Goal: Transaction & Acquisition: Book appointment/travel/reservation

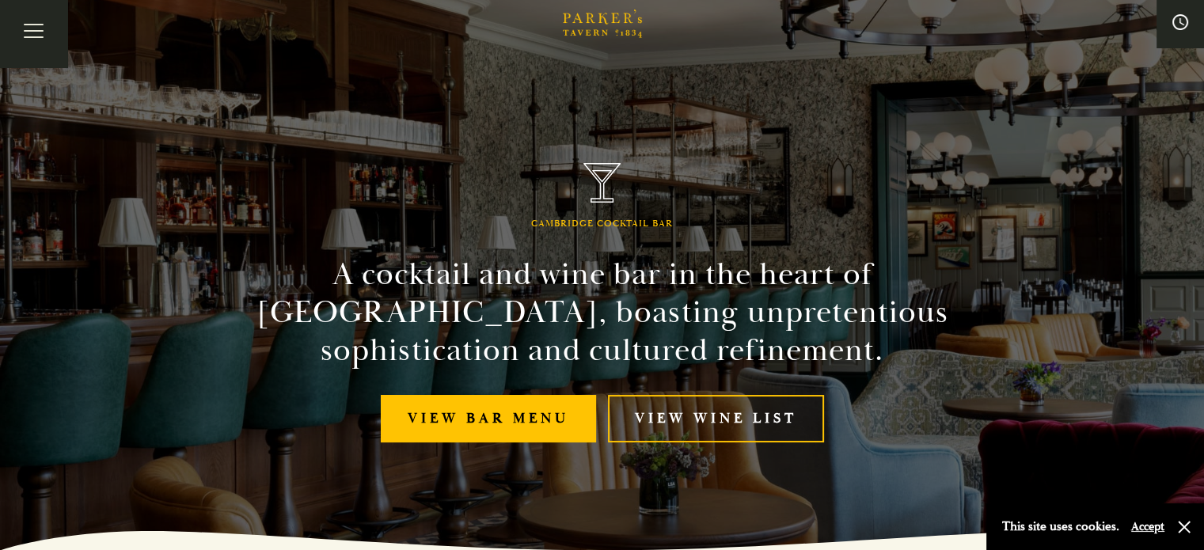
click at [0, 0] on div "Afternoon Tea Menus All That Jazz BOOK" at bounding box center [0, 0] width 0 height 0
click at [0, 0] on link "Afternoon Tea" at bounding box center [0, 0] width 0 height 0
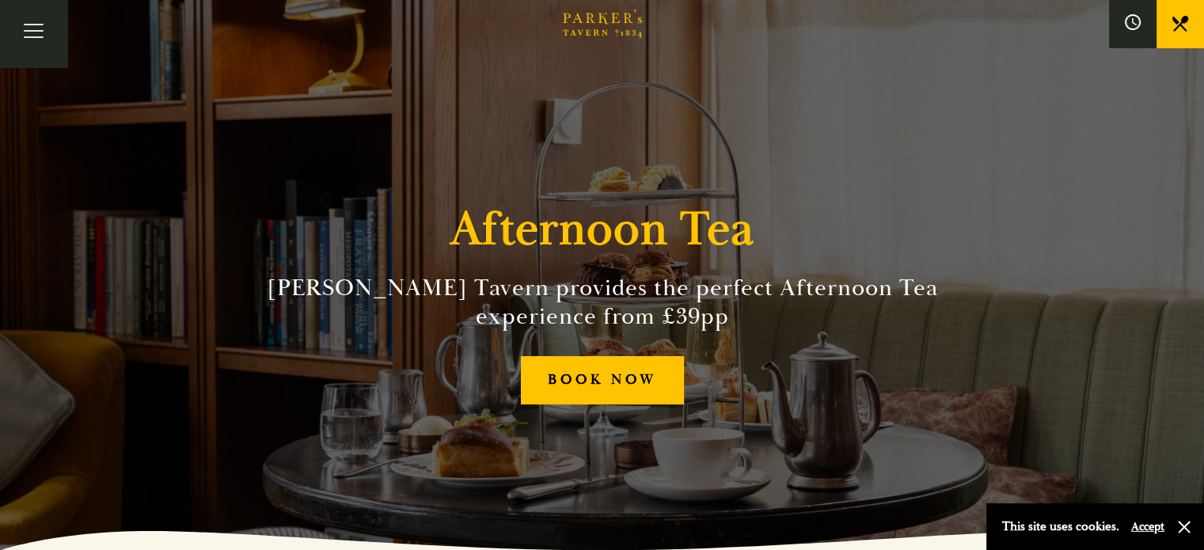
click at [1149, 526] on button "Accept" at bounding box center [1147, 526] width 33 height 15
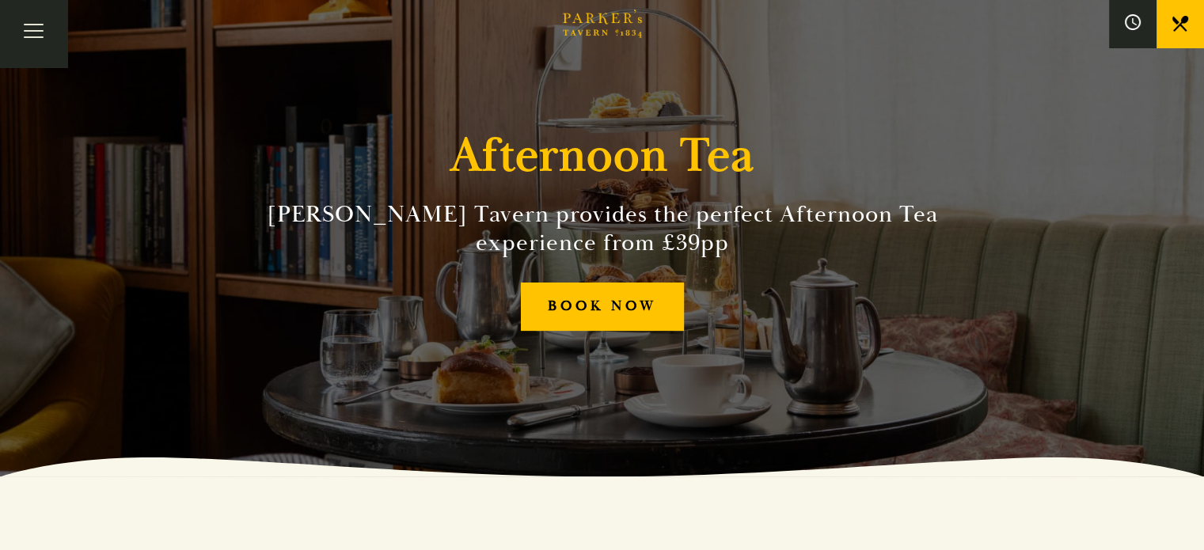
scroll to position [95, 0]
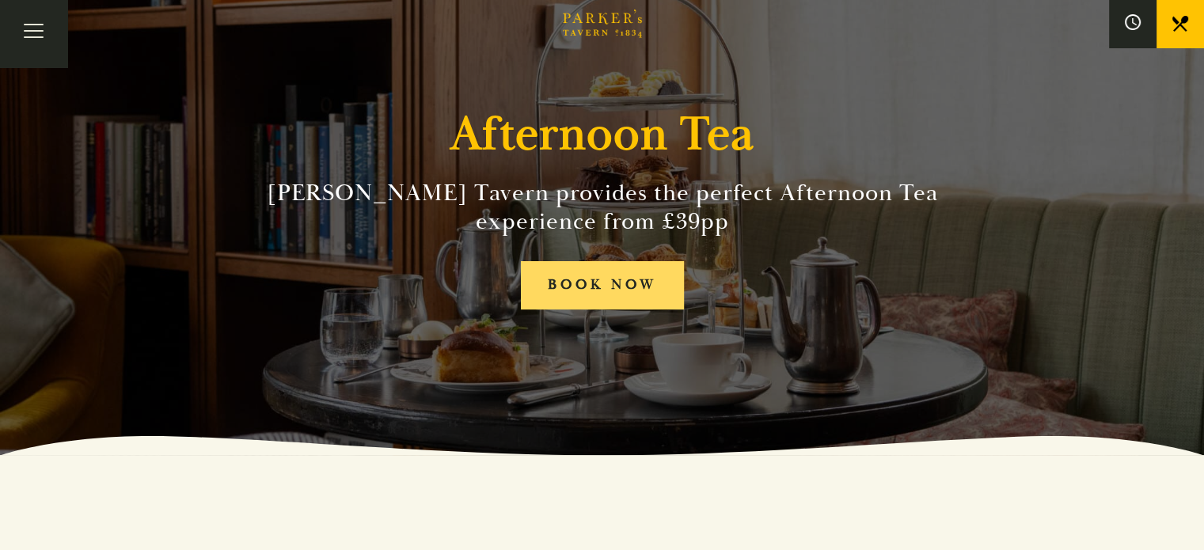
click at [587, 282] on link "BOOK NOW" at bounding box center [602, 285] width 163 height 48
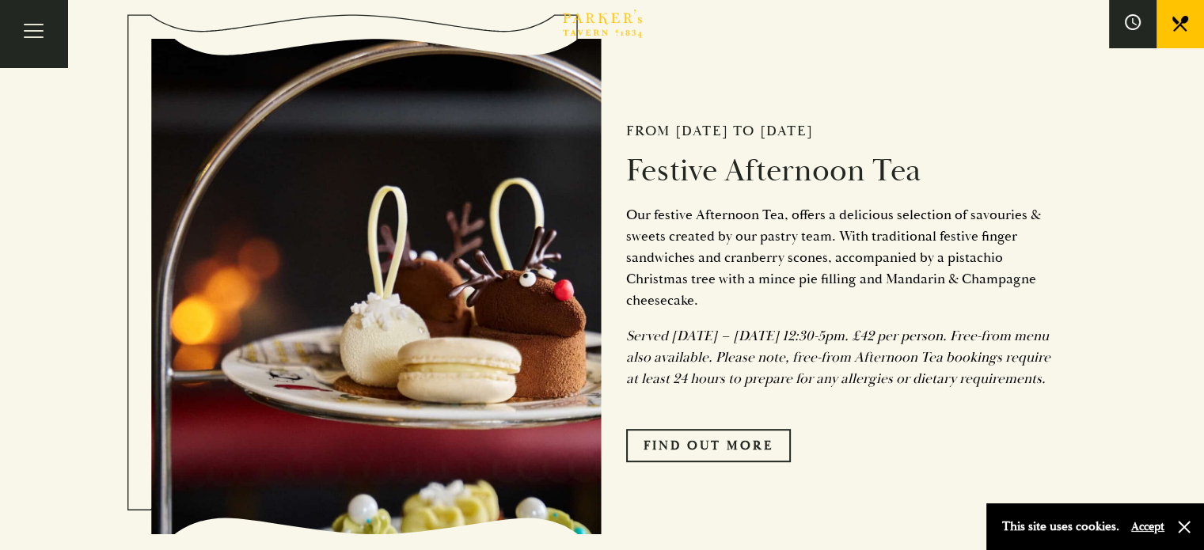
scroll to position [689, 0]
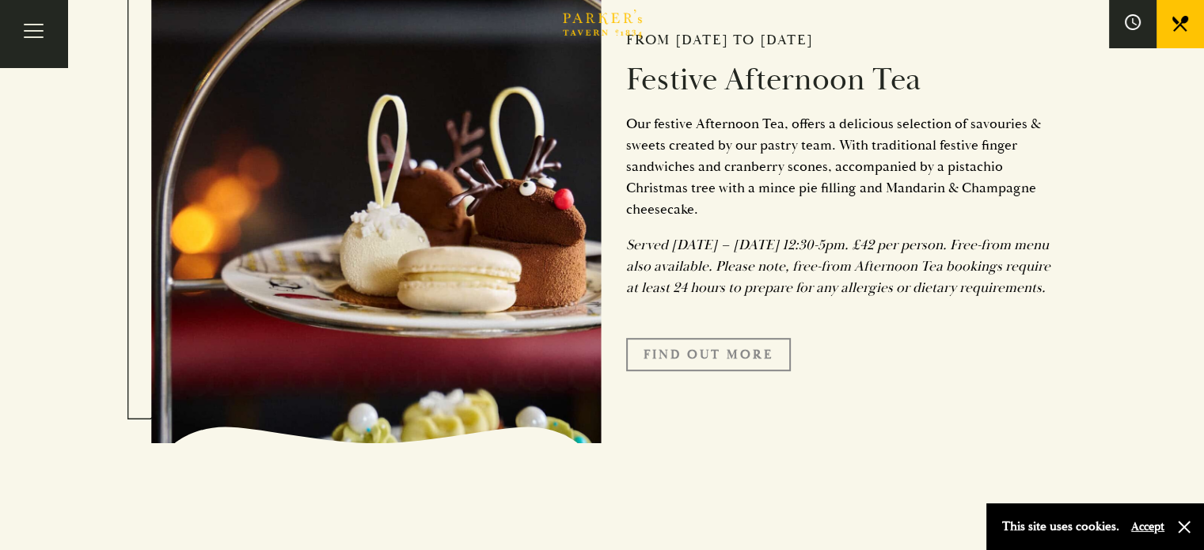
click at [705, 371] on link "FIND OUT MORE" at bounding box center [708, 354] width 165 height 33
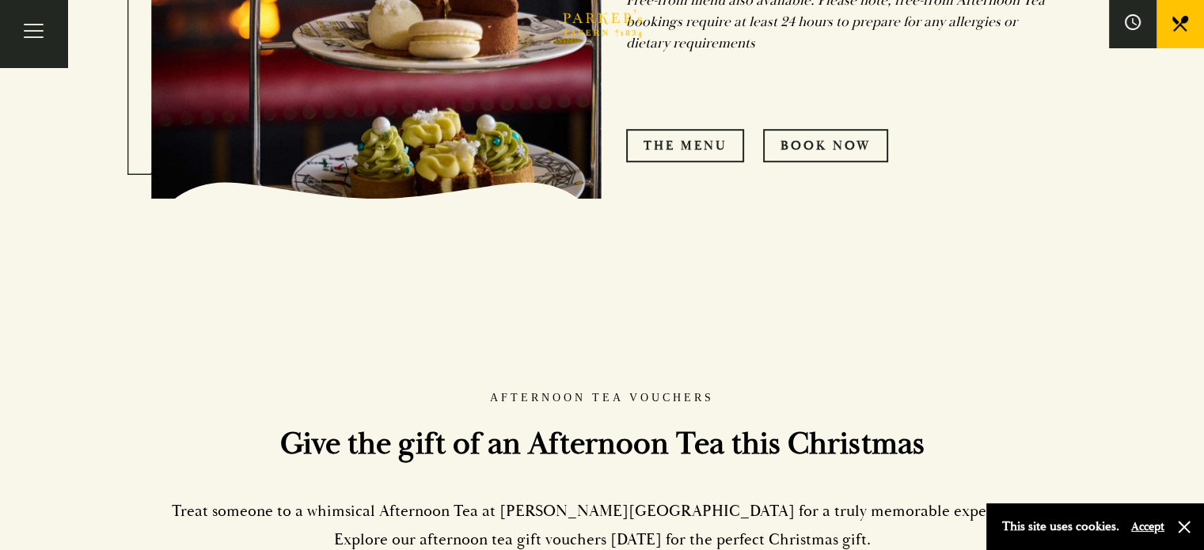
scroll to position [965, 0]
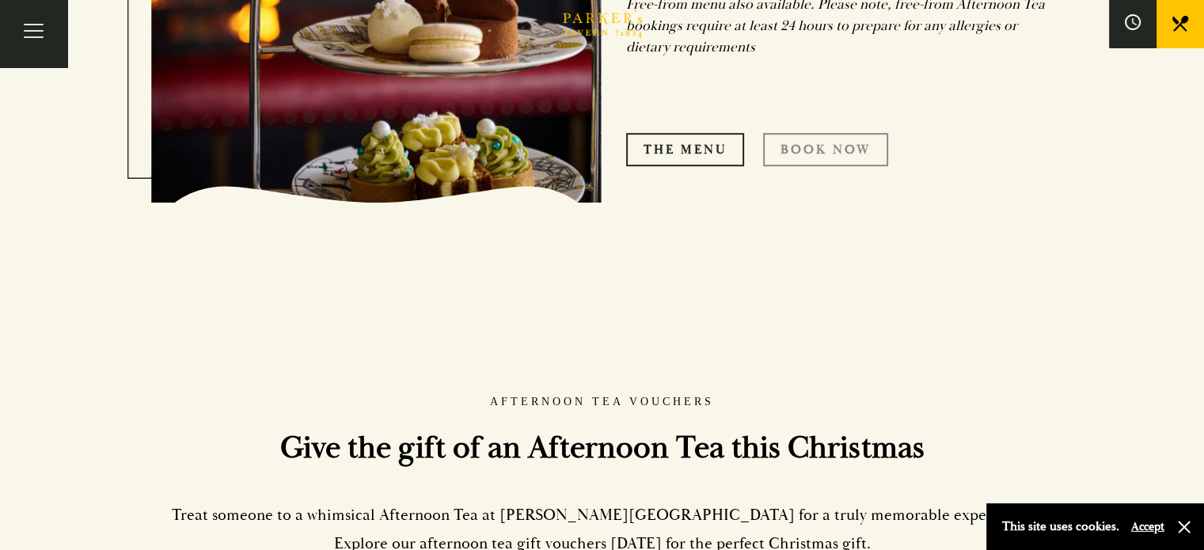
click at [799, 166] on link "Book Now" at bounding box center [825, 149] width 125 height 33
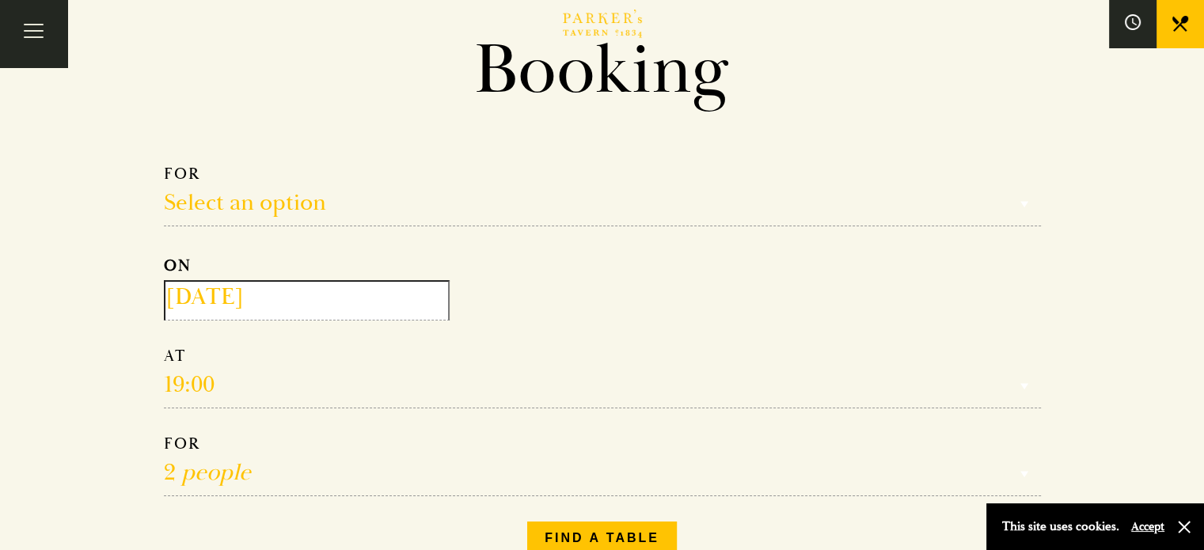
scroll to position [92, 0]
click at [253, 201] on select "Select an option Lunch Dinner Afternoon Tea" at bounding box center [602, 194] width 877 height 63
select select "161949"
click at [164, 163] on select "Select an option Lunch Dinner Afternoon Tea" at bounding box center [602, 194] width 877 height 63
click at [221, 299] on input "[DATE]" at bounding box center [307, 299] width 286 height 40
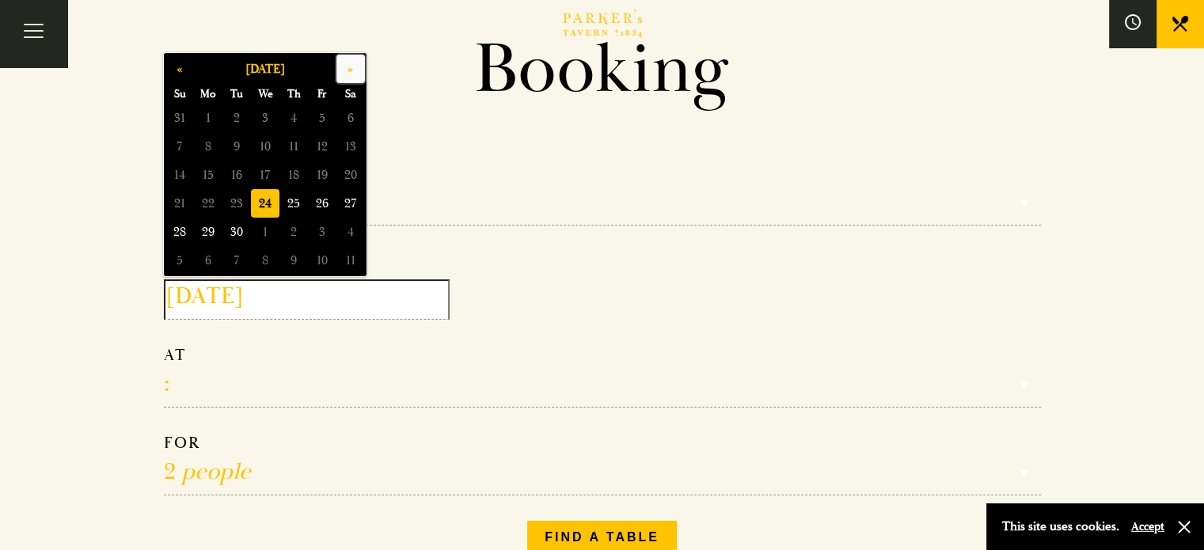
click at [348, 74] on button "»" at bounding box center [350, 69] width 28 height 28
click at [180, 70] on button "«" at bounding box center [179, 69] width 28 height 28
click at [351, 228] on span "29" at bounding box center [350, 232] width 28 height 28
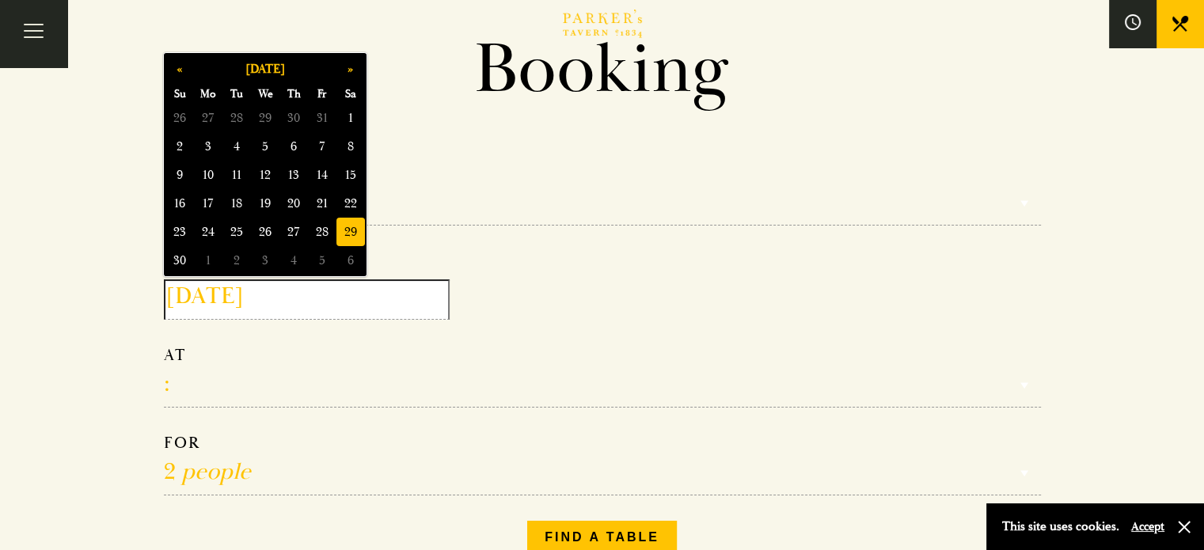
type input "2025-11-29"
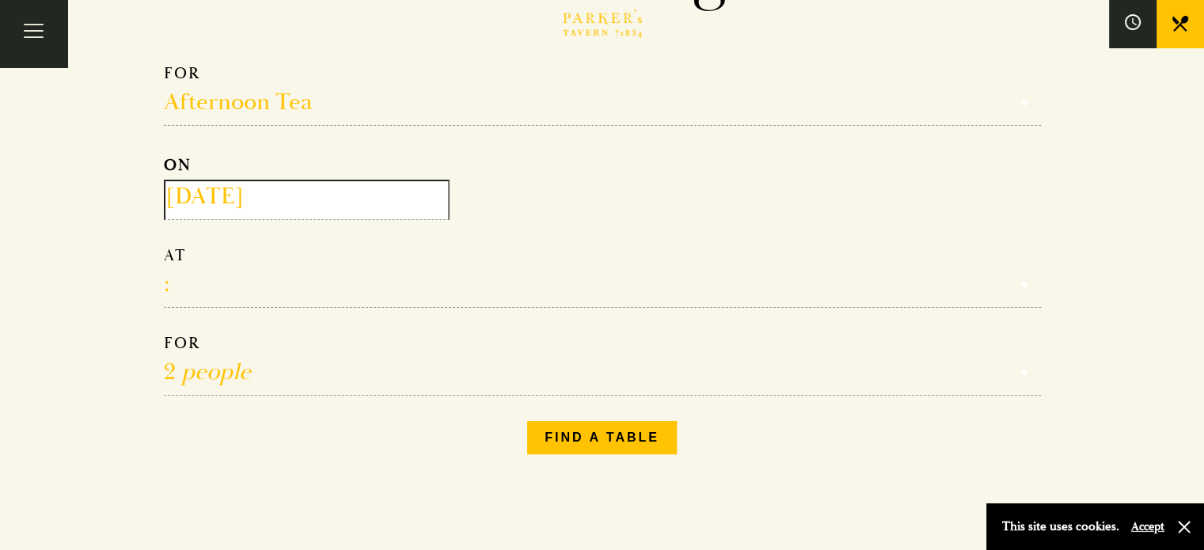
scroll to position [199, 0]
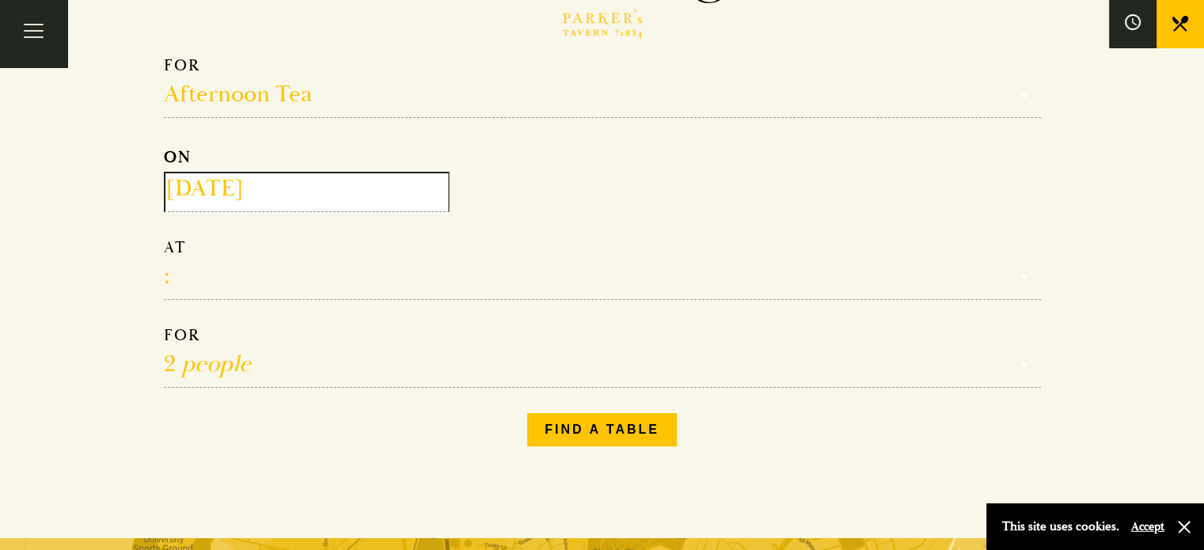
click at [182, 281] on select "12:30 13:00 13:30 14:00 14:30 15:00 15:30 16:00 16:30" at bounding box center [602, 268] width 877 height 63
select select "13:30"
click at [164, 237] on select "12:30 13:00 13:30 14:00 14:30 15:00 15:30 16:00 16:30" at bounding box center [602, 268] width 877 height 63
click at [205, 364] on select "1 person 2 people 3 people 4 people 5 people 6 people 7 people 8 people 9 peopl…" at bounding box center [602, 356] width 877 height 63
select select "3"
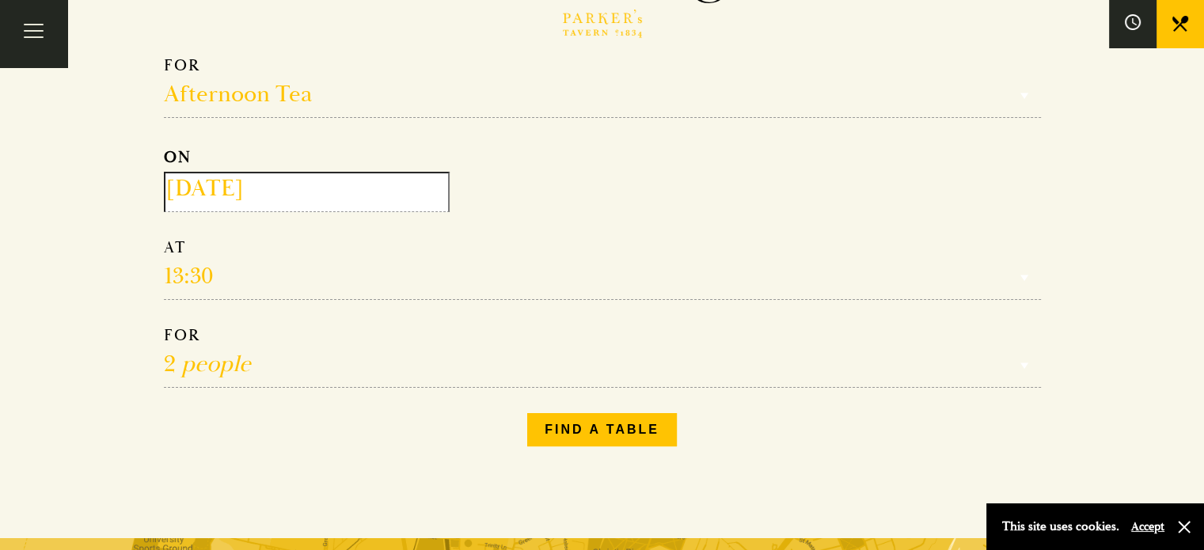
click at [164, 325] on select "1 person 2 people 3 people 4 people 5 people 6 people 7 people 8 people 9 peopl…" at bounding box center [602, 356] width 877 height 63
click at [575, 432] on button "Find a table" at bounding box center [602, 429] width 150 height 33
